Goal: Contribute content: Add original content to the website for others to see

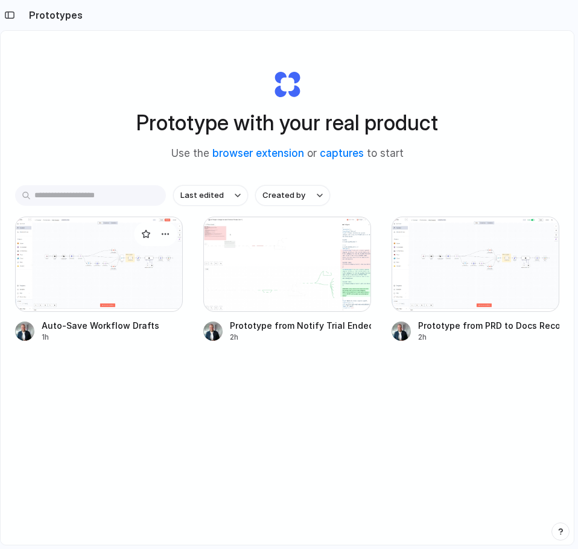
click at [100, 270] on div at bounding box center [99, 264] width 168 height 95
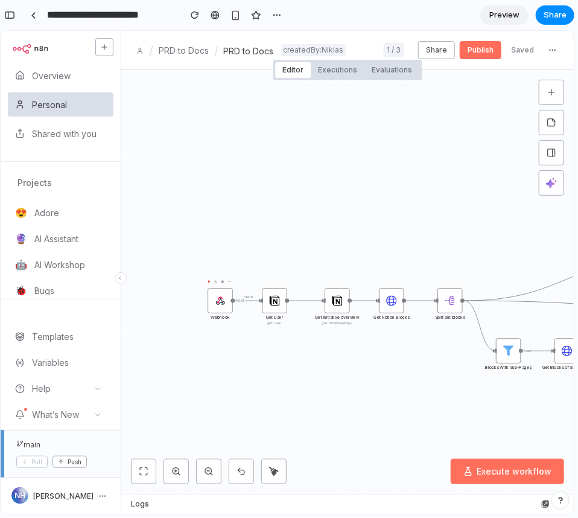
drag, startPoint x: 222, startPoint y: 311, endPoint x: 209, endPoint y: 281, distance: 33.3
click at [209, 287] on div "POST Webhook" at bounding box center [220, 299] width 25 height 25
click at [36, 16] on div at bounding box center [33, 15] width 5 height 7
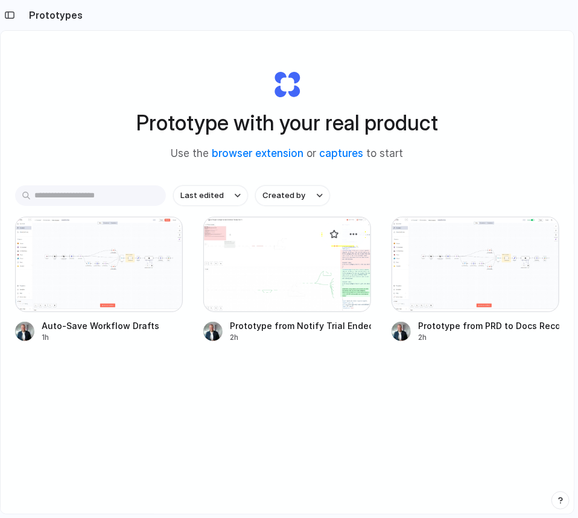
click at [278, 284] on div at bounding box center [287, 264] width 168 height 95
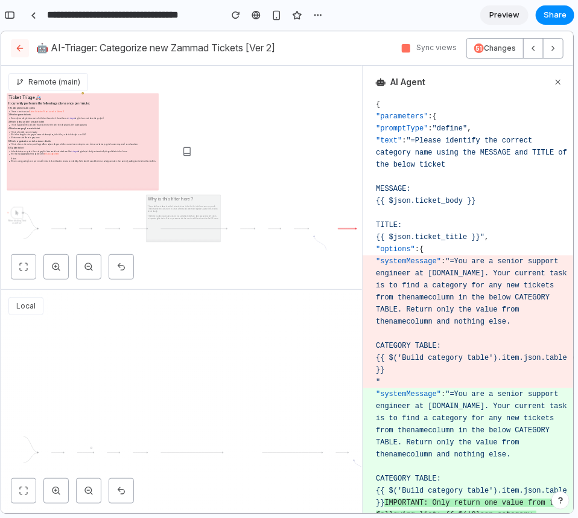
click at [16, 49] on icon at bounding box center [20, 48] width 10 height 10
click at [36, 18] on div at bounding box center [33, 15] width 5 height 7
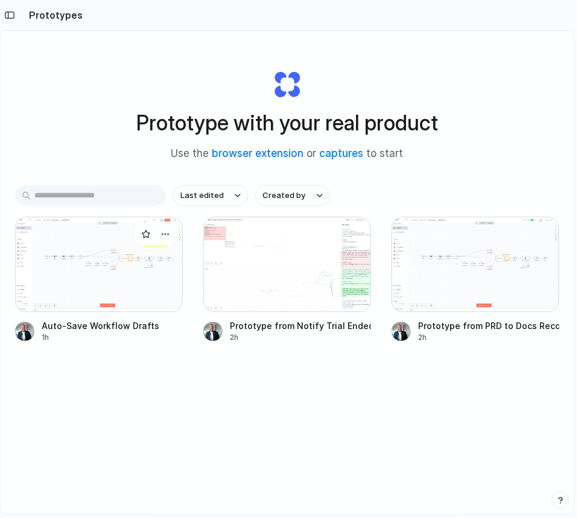
click at [98, 252] on div at bounding box center [99, 264] width 168 height 95
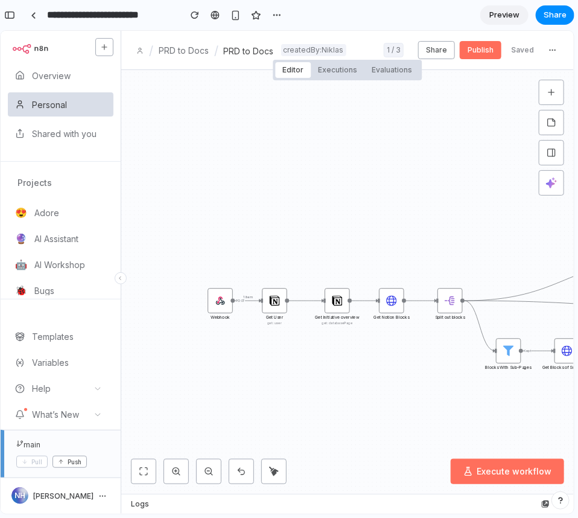
click at [480, 47] on button "Publish" at bounding box center [481, 49] width 42 height 18
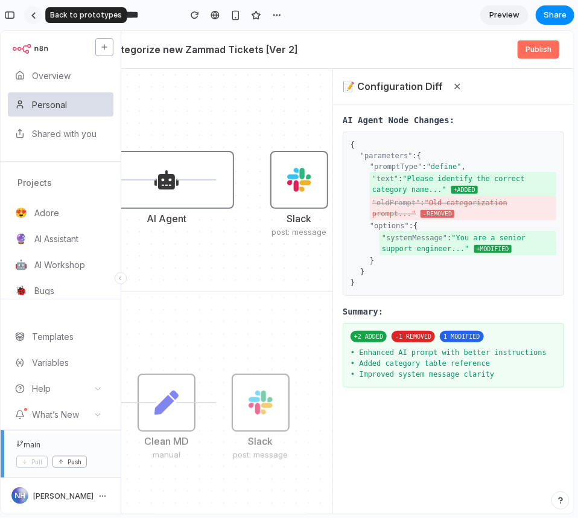
click at [28, 13] on link at bounding box center [33, 15] width 18 height 18
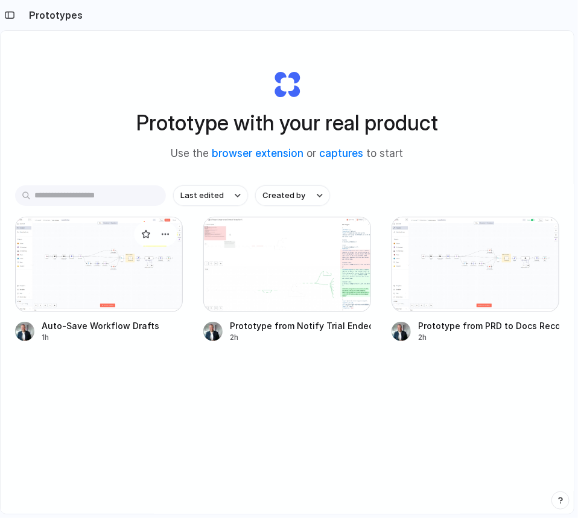
click at [68, 259] on div at bounding box center [99, 264] width 168 height 95
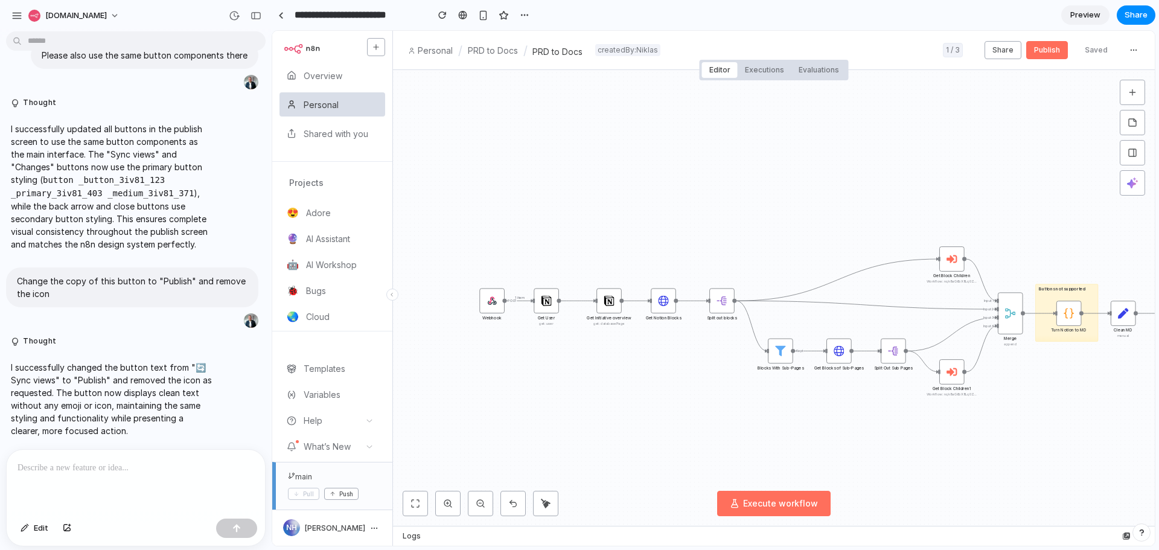
scroll to position [2304, 0]
